Goal: Navigation & Orientation: Find specific page/section

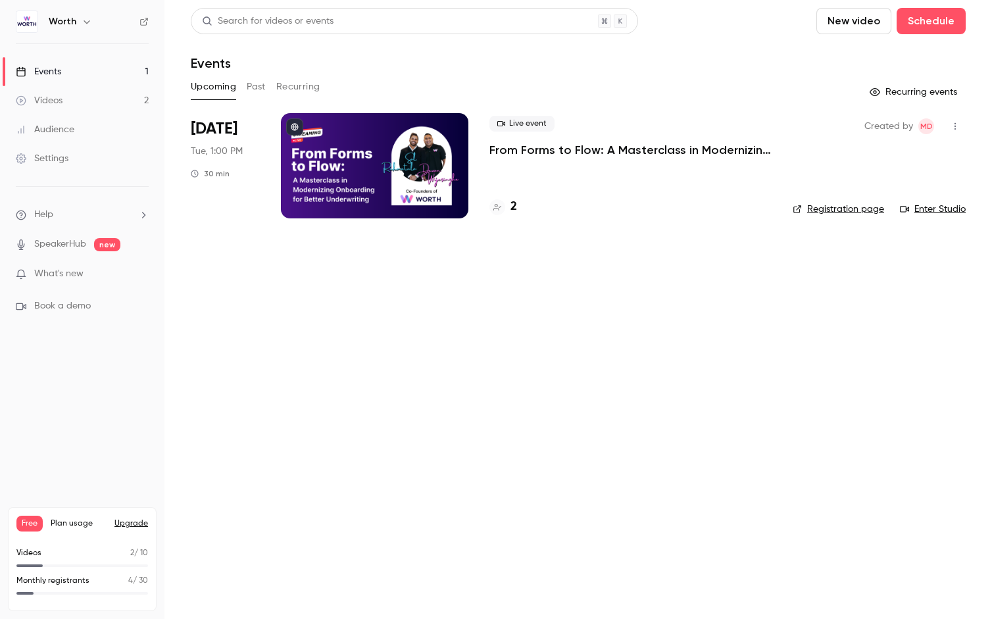
click at [600, 206] on div "2" at bounding box center [630, 207] width 282 height 18
click at [813, 214] on link "Registration page" at bounding box center [837, 209] width 91 height 13
click at [514, 213] on h4 "2" at bounding box center [513, 207] width 7 height 18
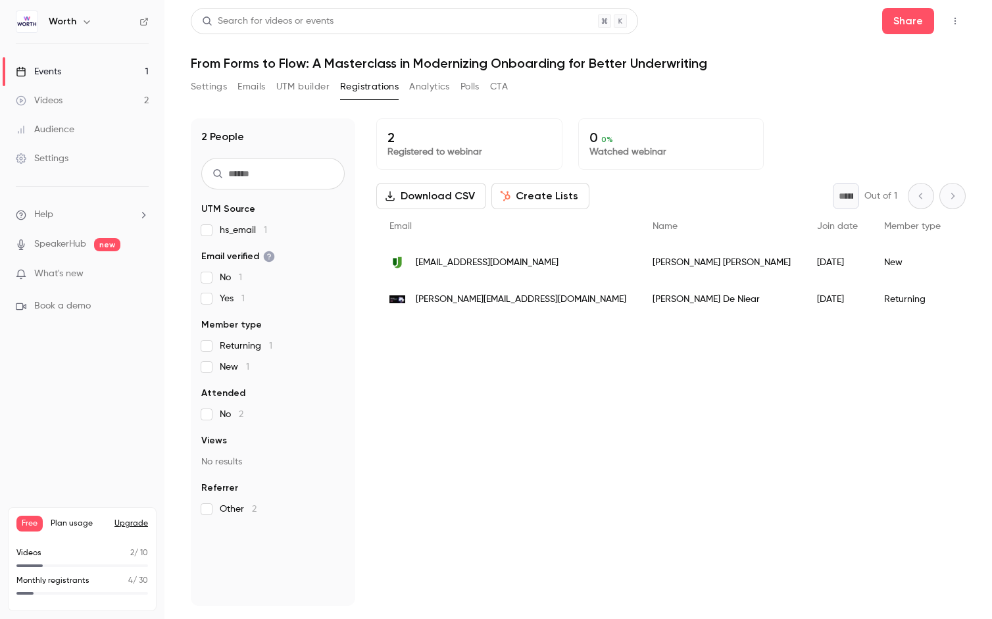
click at [62, 72] on link "Events 1" at bounding box center [82, 71] width 164 height 29
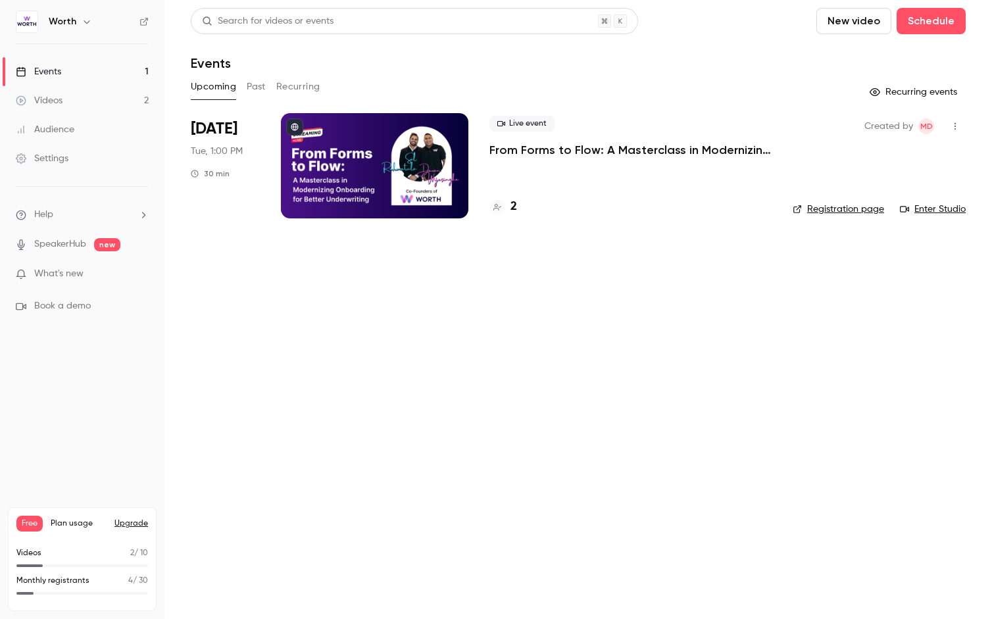
click at [90, 68] on link "Events 1" at bounding box center [82, 71] width 164 height 29
